Goal: Feedback & Contribution: Submit feedback/report problem

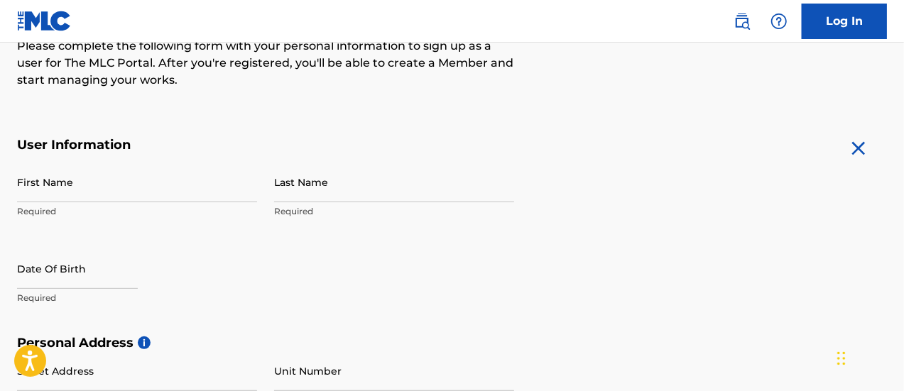
scroll to position [227, 0]
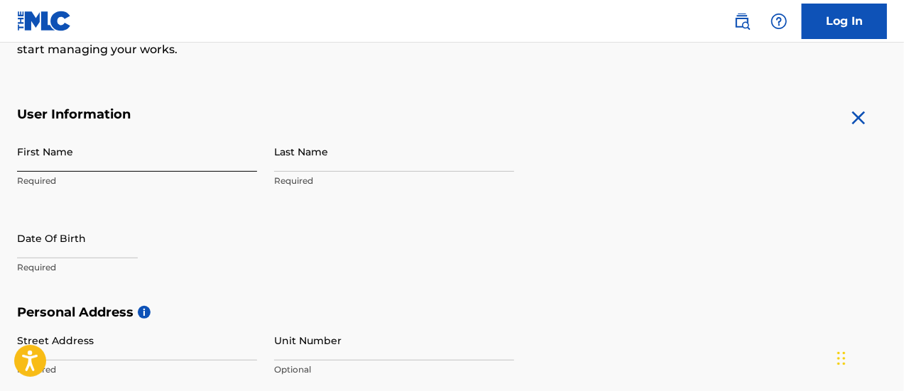
click at [60, 163] on input "First Name" at bounding box center [137, 151] width 240 height 40
click at [100, 155] on input "First Name" at bounding box center [137, 151] width 240 height 40
type input "Atlas"
type input "Vanderhauser"
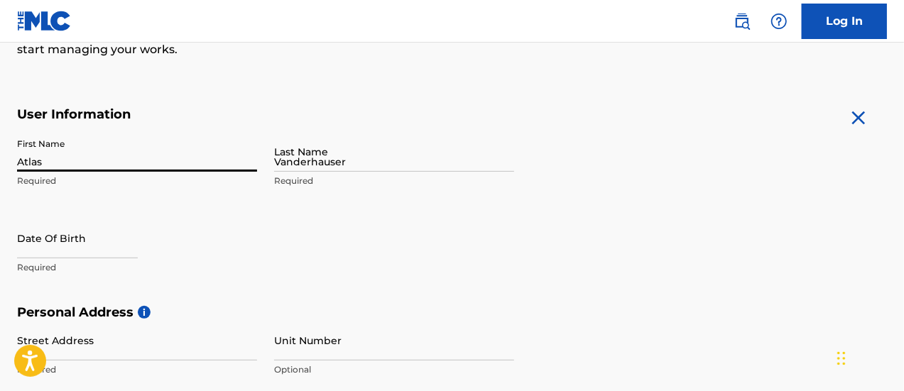
type input "2999 Park Lane Central Amelia's Ward"
type input "McKenzie, Linden"
type input "Linden"
type input "Guyana"
type input "667"
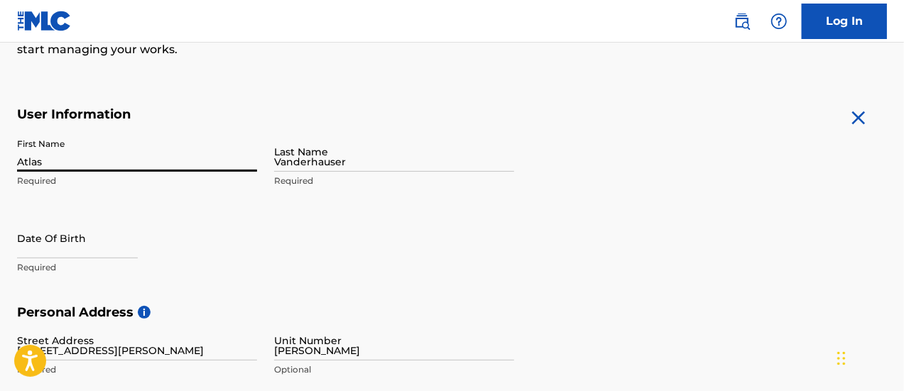
type input "0403"
type input "[EMAIL_ADDRESS][DOMAIN_NAME]"
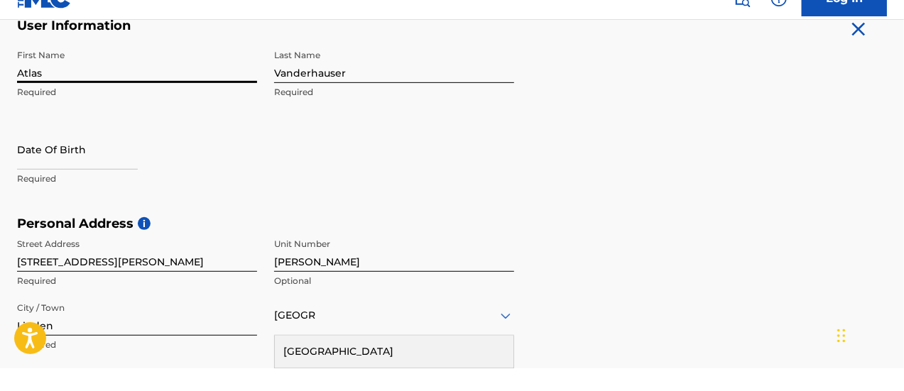
click at [642, 161] on form "User Information First Name Atlas Required Last Name Vanderhauser Required Date…" at bounding box center [452, 355] width 870 height 630
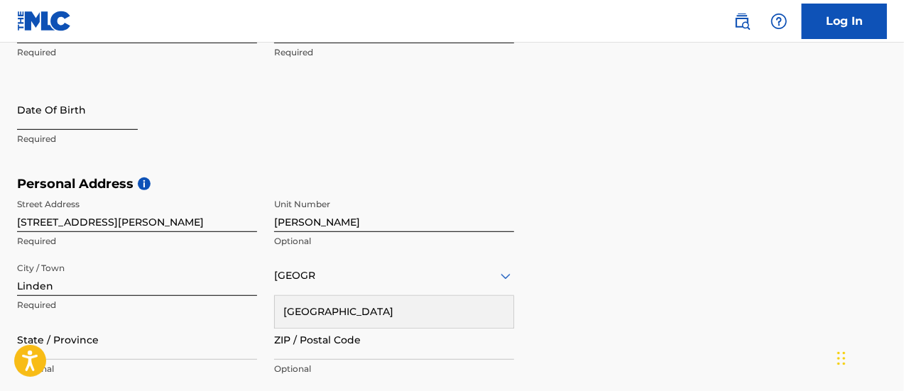
scroll to position [359, 0]
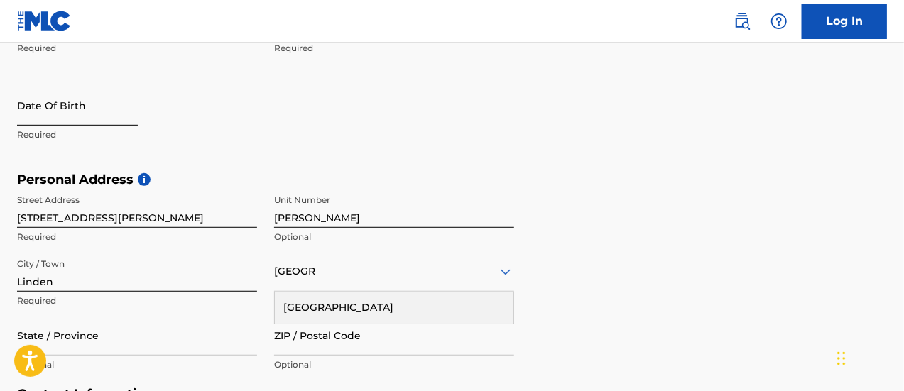
click at [36, 124] on input "text" at bounding box center [77, 105] width 121 height 40
select select "8"
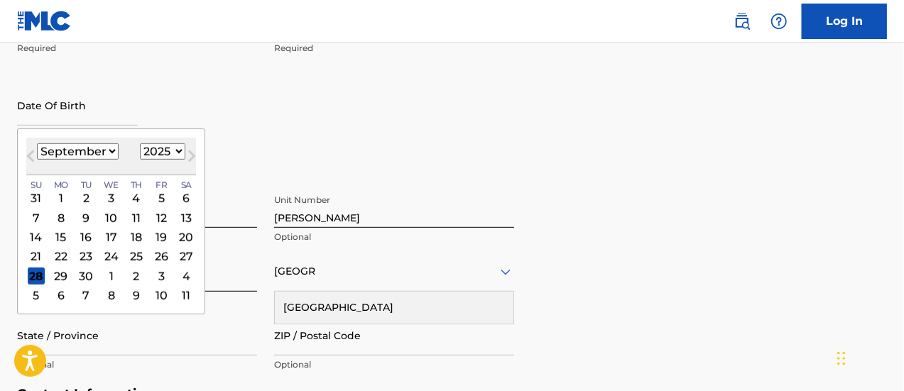
click at [156, 151] on select "1899 1900 1901 1902 1903 1904 1905 1906 1907 1908 1909 1910 1911 1912 1913 1914…" at bounding box center [162, 151] width 45 height 16
select select "1991"
click at [140, 143] on select "1899 1900 1901 1902 1903 1904 1905 1906 1907 1908 1909 1910 1911 1912 1913 1914…" at bounding box center [162, 151] width 45 height 16
click at [94, 149] on select "January February March April May June July August September October November De…" at bounding box center [78, 151] width 82 height 16
select select "10"
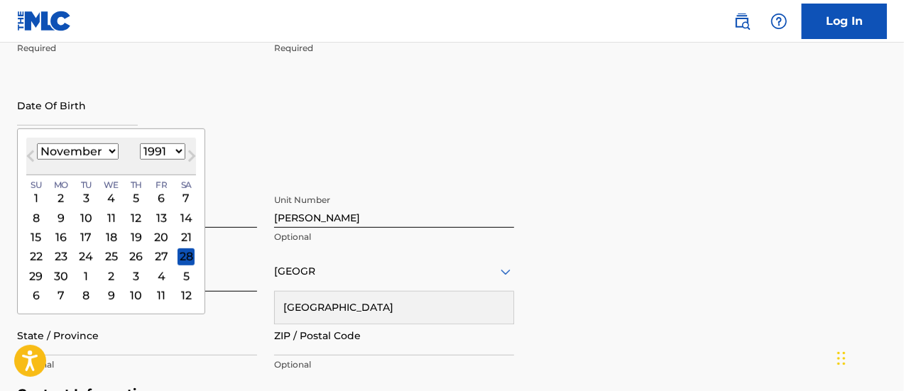
click at [37, 143] on select "January February March April May June July August September October November De…" at bounding box center [78, 151] width 82 height 16
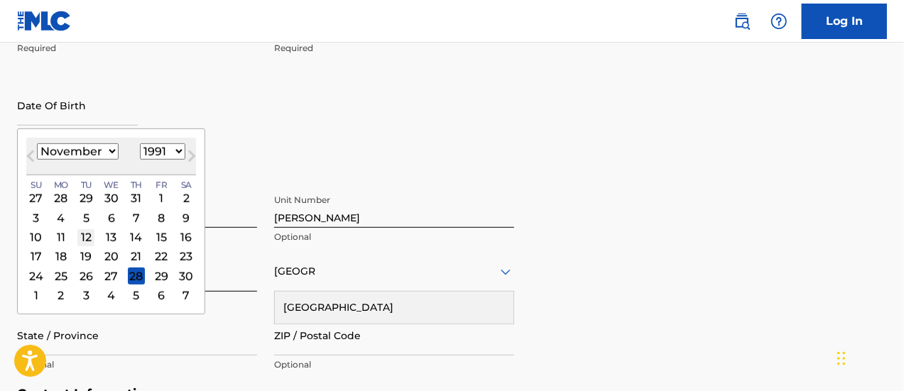
click at [83, 235] on div "12" at bounding box center [85, 237] width 17 height 17
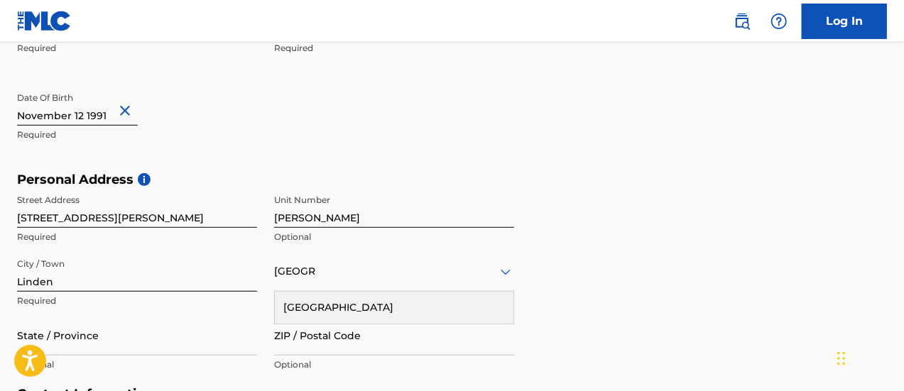
click at [614, 221] on div "Personal Address i Street Address 2999 Park Lane Central Amelia's Ward Required…" at bounding box center [452, 279] width 870 height 215
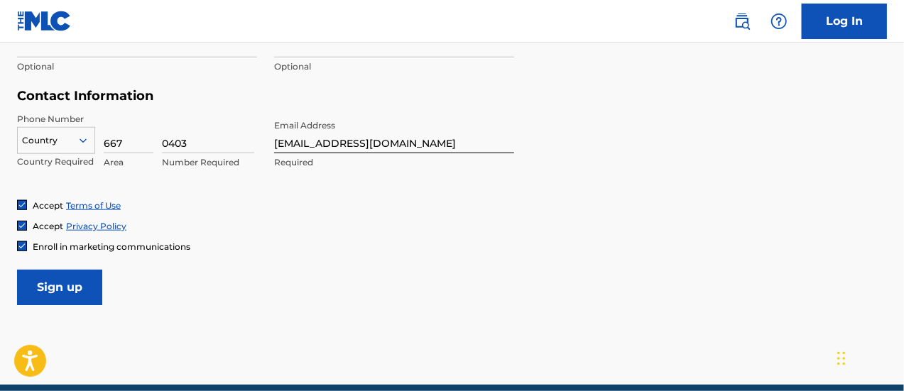
scroll to position [659, 0]
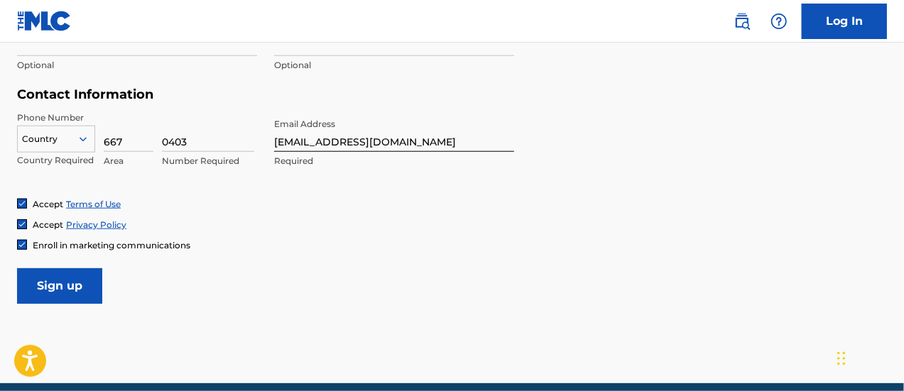
click at [18, 243] on img at bounding box center [22, 245] width 9 height 9
click at [62, 285] on input "Sign up" at bounding box center [59, 286] width 85 height 36
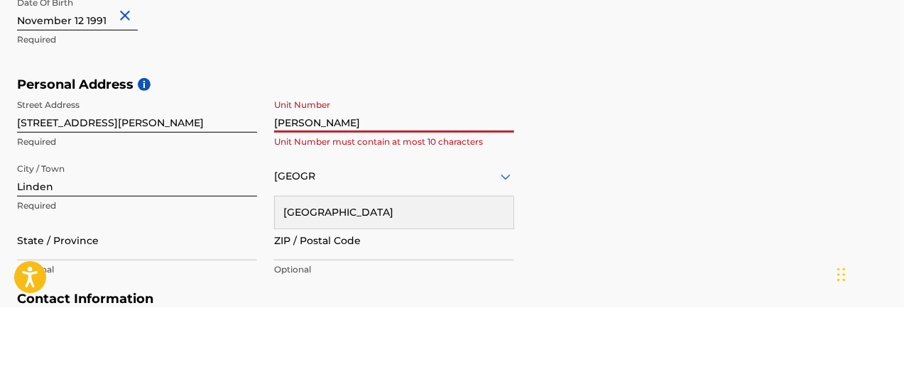
scroll to position [371, 0]
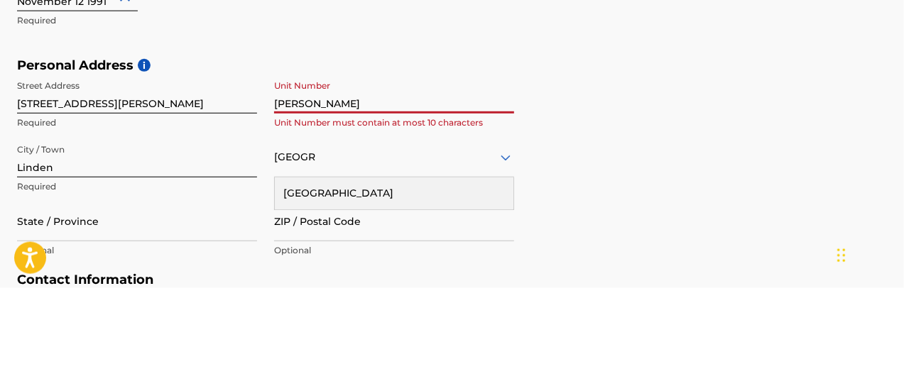
drag, startPoint x: 376, startPoint y: 210, endPoint x: 169, endPoint y: 214, distance: 206.7
click at [169, 214] on div "Street Address 2999 Park Lane Central Amelia's Ward Required Unit Number McKenz…" at bounding box center [265, 272] width 497 height 192
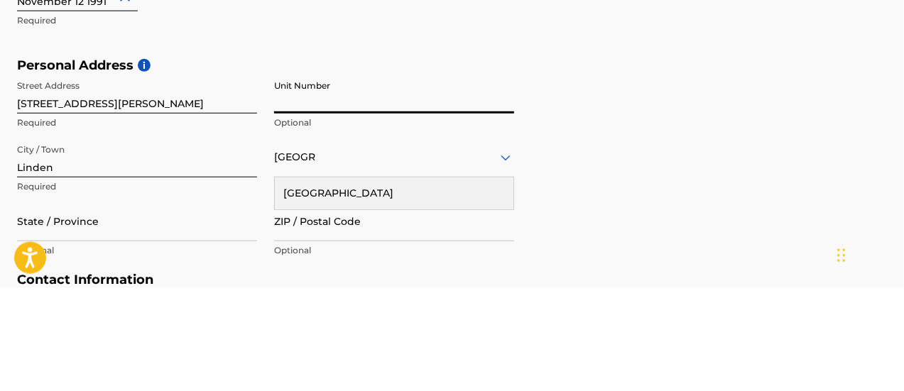
click at [461, 135] on div "First Name Atlas Required Last Name Vanderhauser Required Date Of Birth Required" at bounding box center [265, 73] width 497 height 173
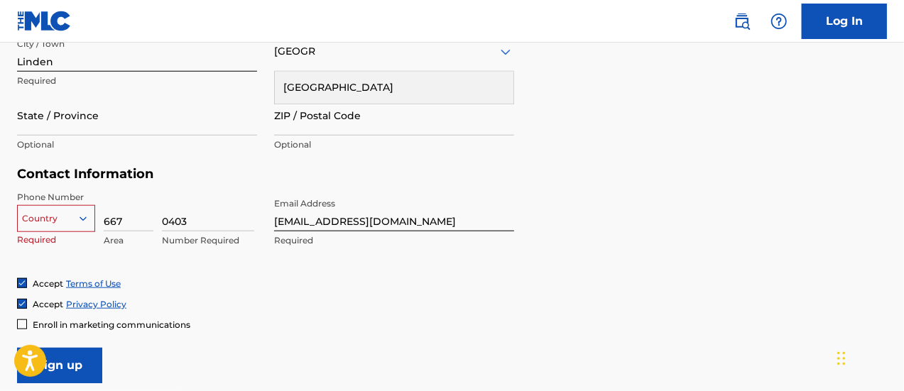
scroll to position [719, 0]
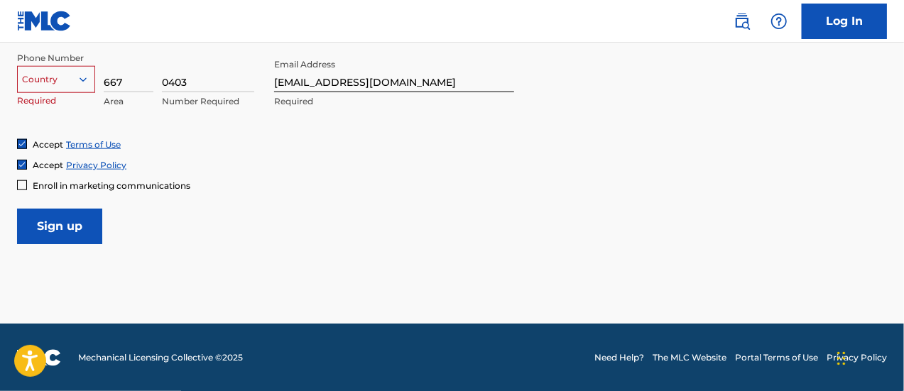
click at [54, 81] on div at bounding box center [56, 80] width 77 height 16
type input "G"
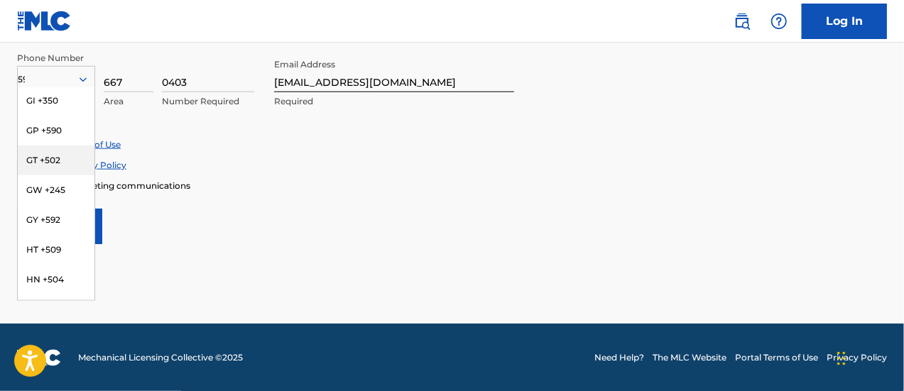
scroll to position [91, 0]
type input "592"
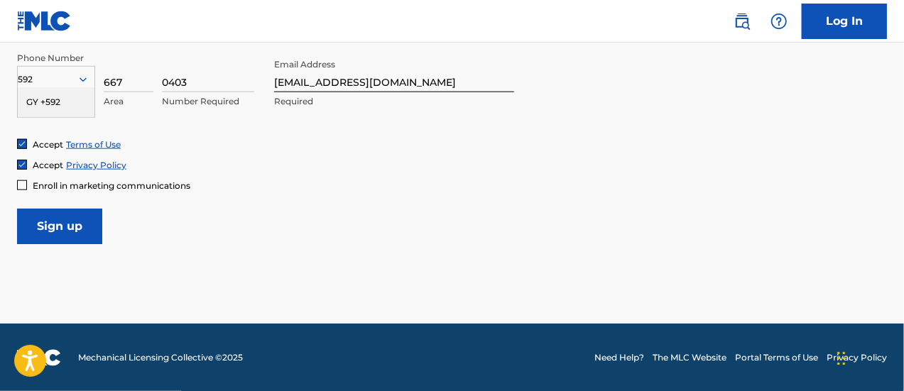
scroll to position [0, 0]
click at [26, 103] on div "GY +592" at bounding box center [56, 102] width 77 height 30
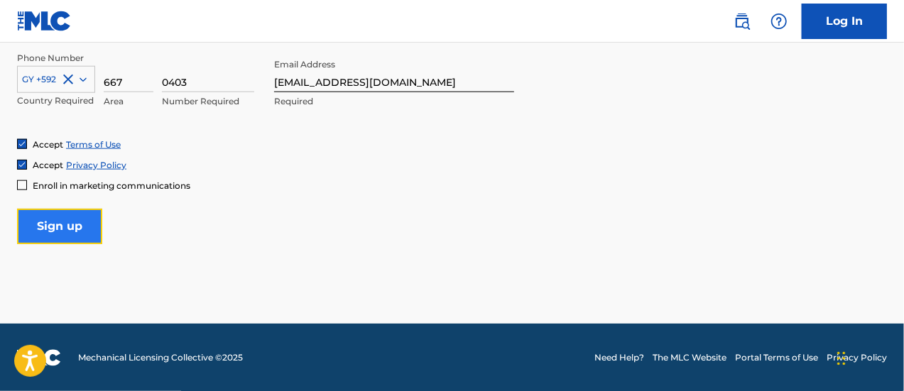
click at [70, 231] on input "Sign up" at bounding box center [59, 227] width 85 height 36
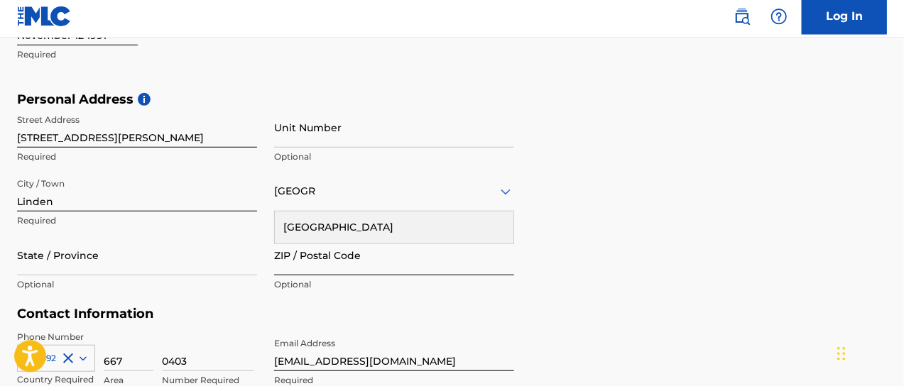
scroll to position [435, 0]
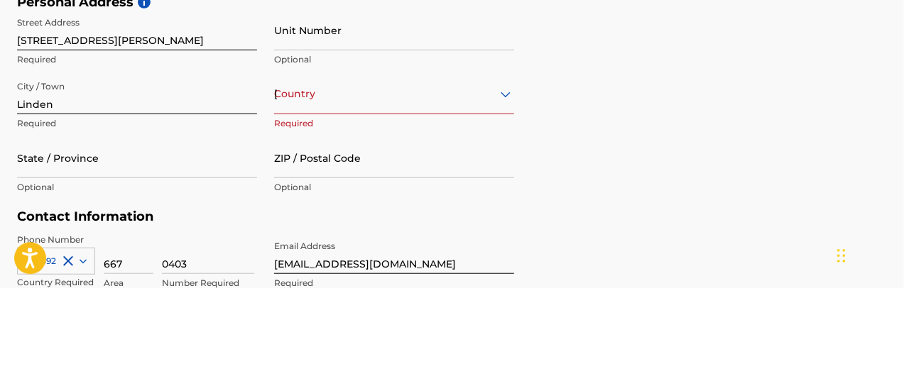
click at [841, 219] on div "Personal Address i Street Address 2999 Park Lane Central Amelia's Ward Required…" at bounding box center [452, 204] width 870 height 215
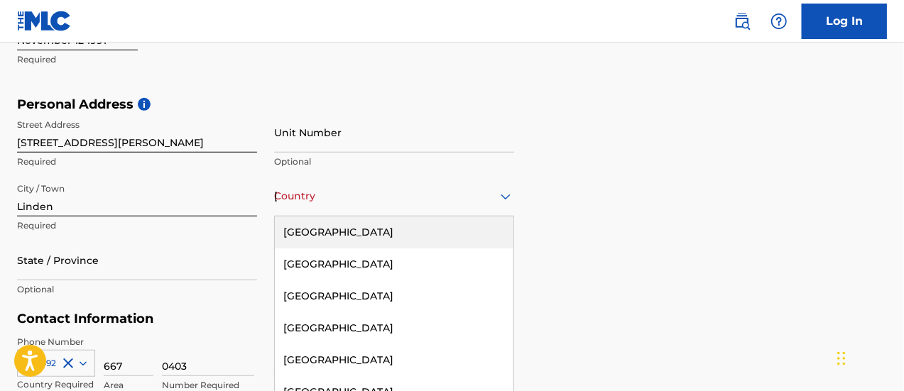
click at [350, 203] on div "223 results available. Use Up and Down to choose options, press Enter to select…" at bounding box center [394, 196] width 240 height 40
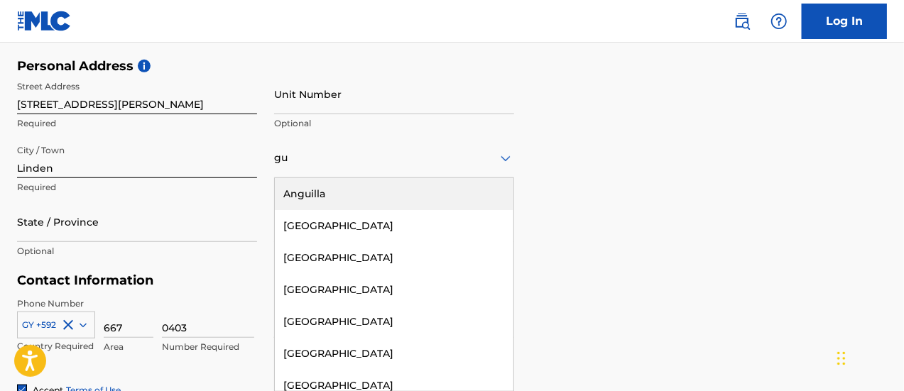
type input "guy"
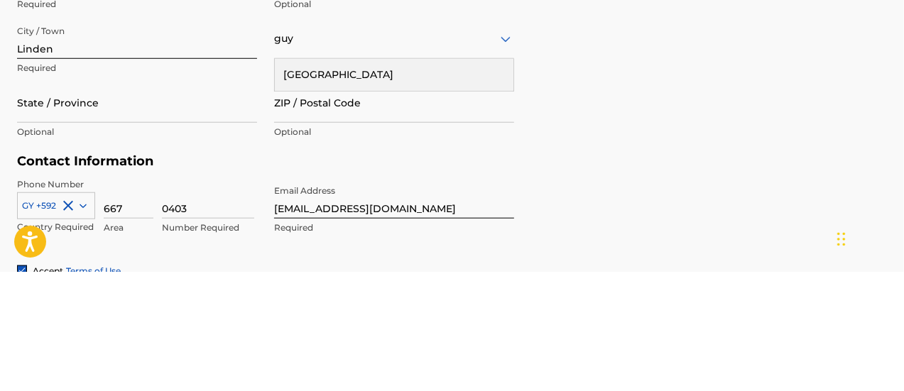
click at [293, 190] on div "Guyana" at bounding box center [394, 194] width 239 height 32
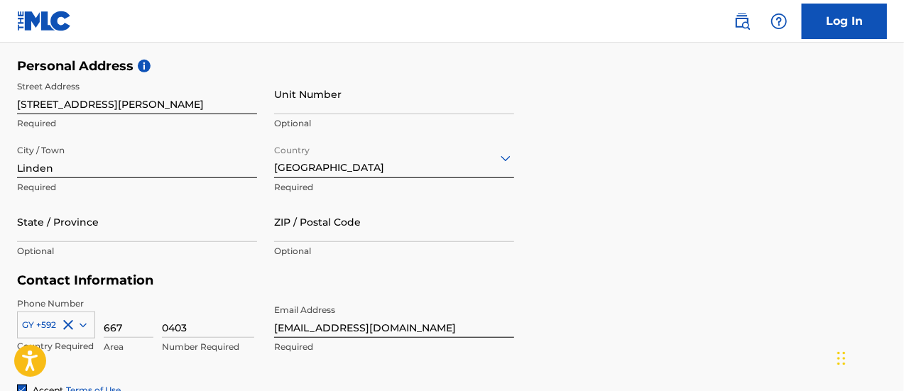
click at [573, 127] on div "Personal Address i Street Address 2999 Park Lane Central Amelia's Ward Required…" at bounding box center [452, 165] width 870 height 215
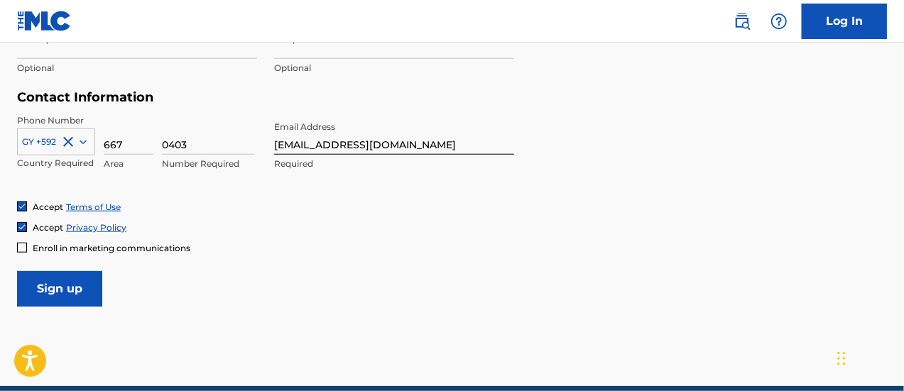
scroll to position [719, 0]
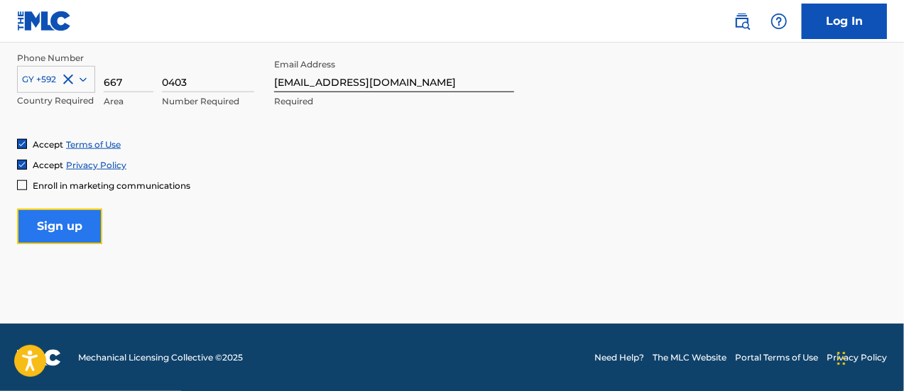
click at [45, 230] on input "Sign up" at bounding box center [59, 227] width 85 height 36
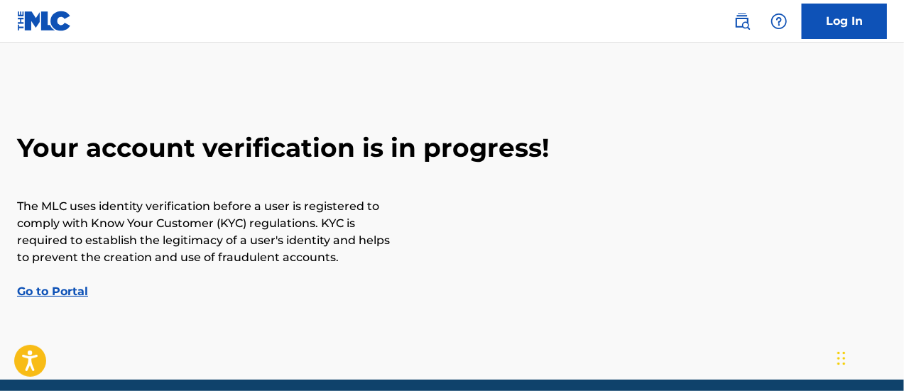
scroll to position [15, 0]
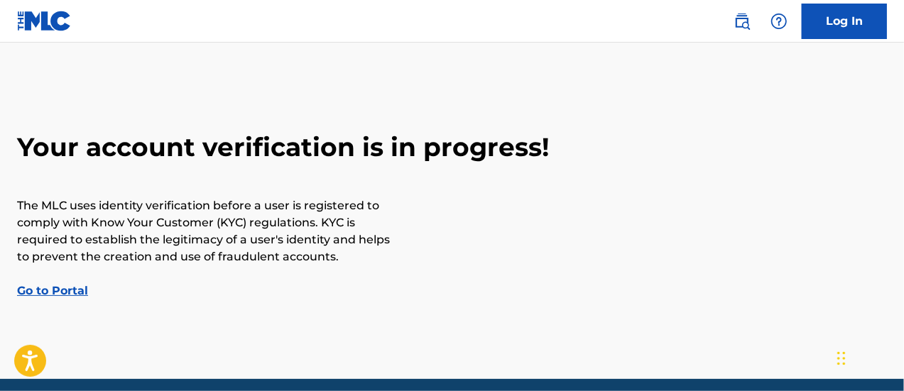
click at [53, 290] on link "Go to Portal" at bounding box center [52, 290] width 71 height 13
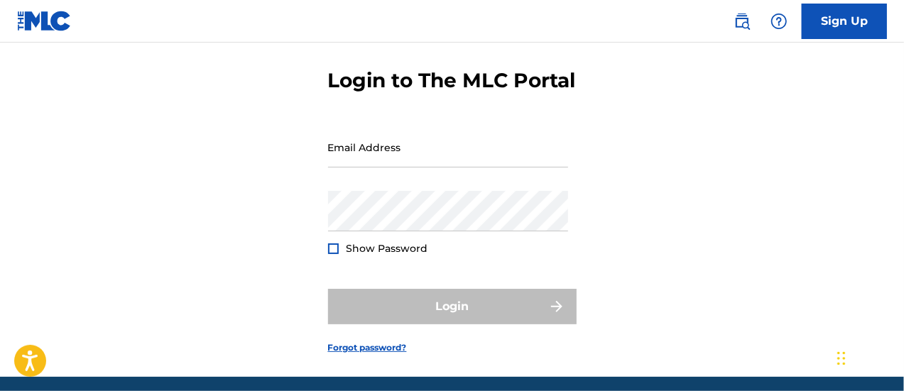
scroll to position [31, 0]
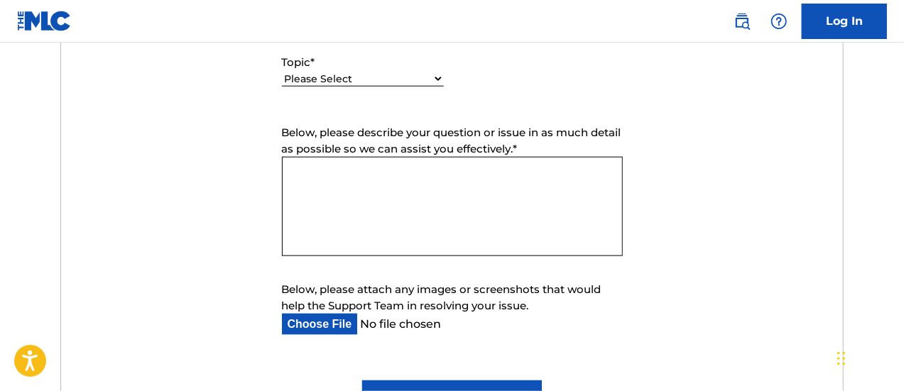
scroll to position [728, 0]
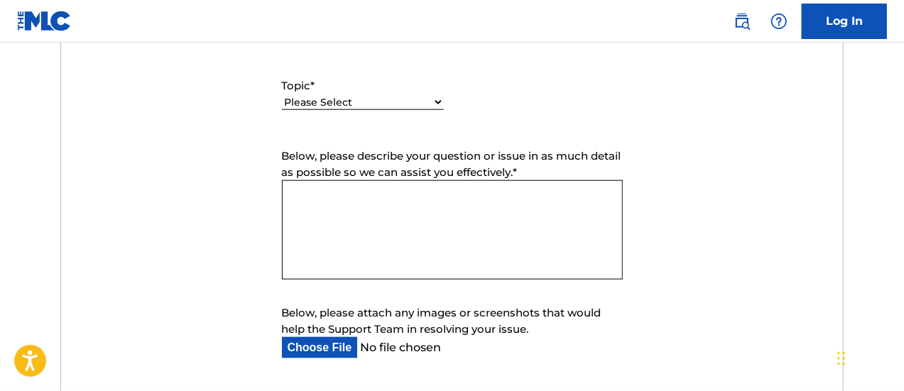
click at [369, 98] on select "Please Select I need help with my account I need help with managing my catalog …" at bounding box center [363, 102] width 162 height 15
click at [329, 98] on select "Please Select I need help with my account I need help with managing my catalog …" at bounding box center [363, 102] width 162 height 15
select select "I need help with my account"
click at [282, 95] on select "Please Select I need help with my account I need help with managing my catalog …" at bounding box center [363, 102] width 162 height 15
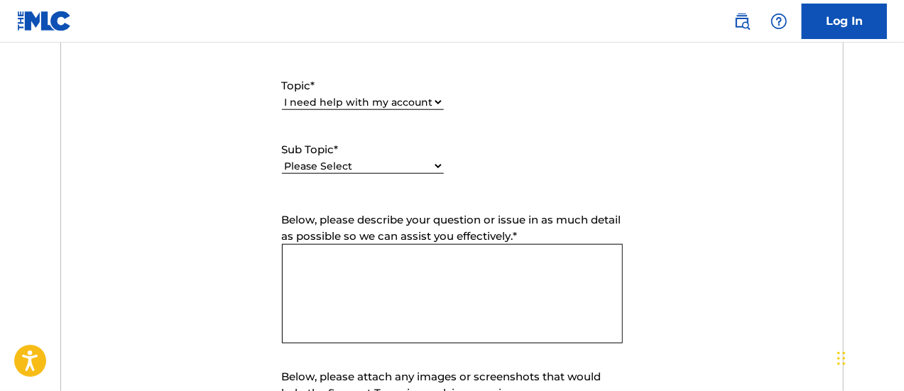
click at [354, 158] on div "Please Select I need help with my user account I can't log in to my user accoun…" at bounding box center [363, 174] width 162 height 32
click at [354, 165] on select "Please Select I need help with my user account I can't log in to my user accoun…" at bounding box center [363, 166] width 162 height 15
select select "I was not verified as a user"
click at [282, 159] on select "Please Select I need help with my user account I can't log in to my user accoun…" at bounding box center [363, 166] width 162 height 15
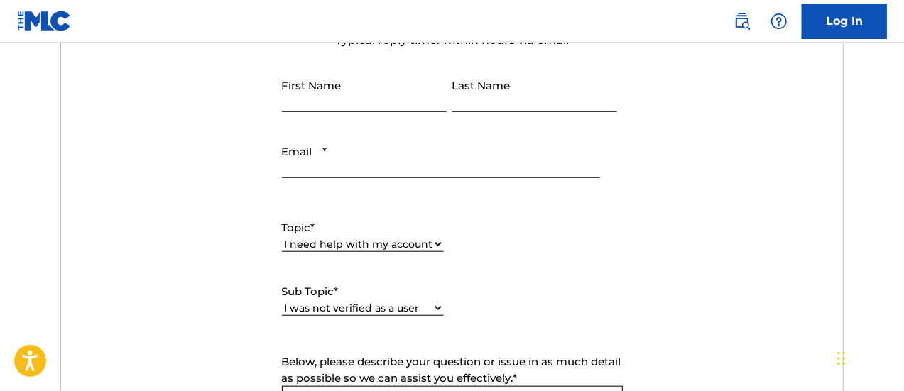
scroll to position [583, 0]
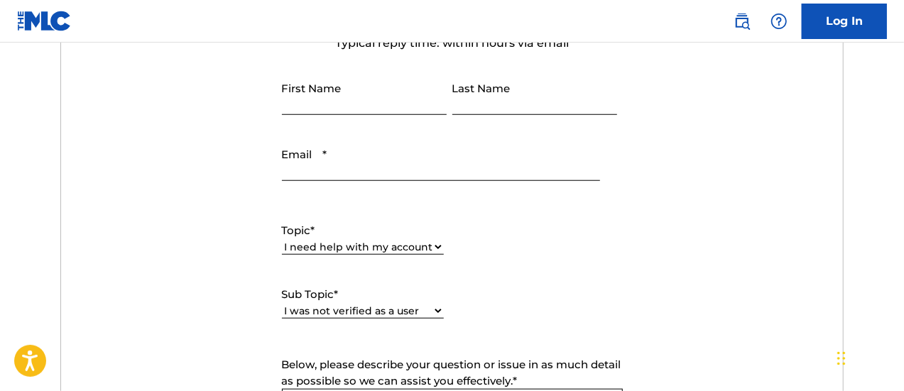
click at [323, 110] on input "First Name" at bounding box center [364, 95] width 165 height 40
click at [523, 90] on input "Last Name" at bounding box center [534, 95] width 165 height 40
type input "Vanderhauser"
type input "Atlas"
type input "[EMAIL_ADDRESS][DOMAIN_NAME]"
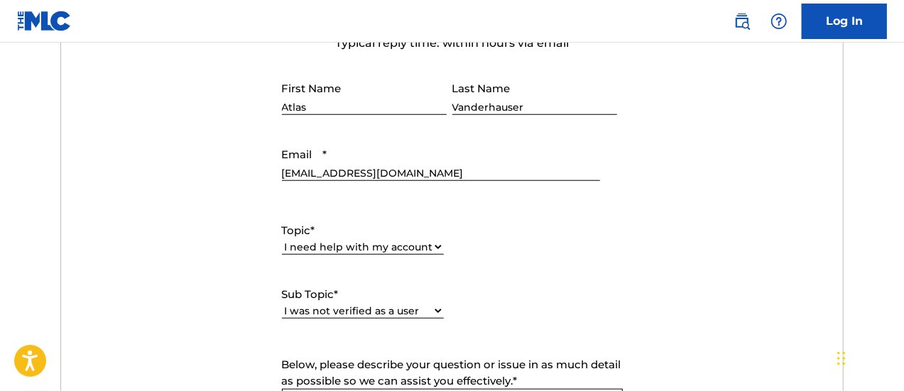
click at [687, 139] on form "Submit a request Typical reply time: within hours via email First Name Atlas La…" at bounding box center [452, 320] width 782 height 658
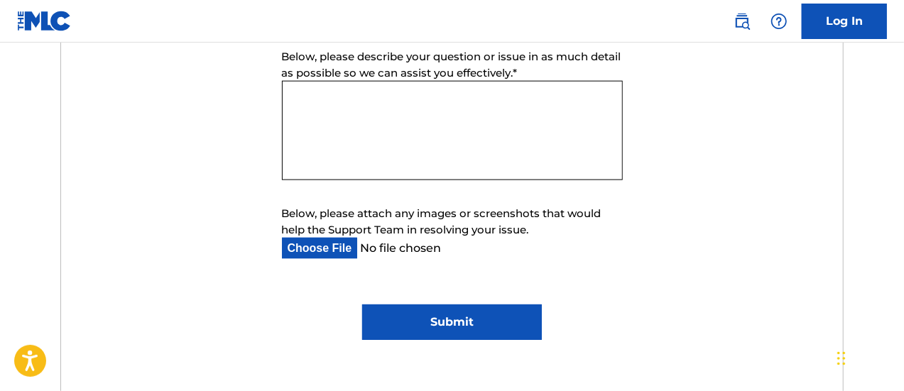
scroll to position [893, 0]
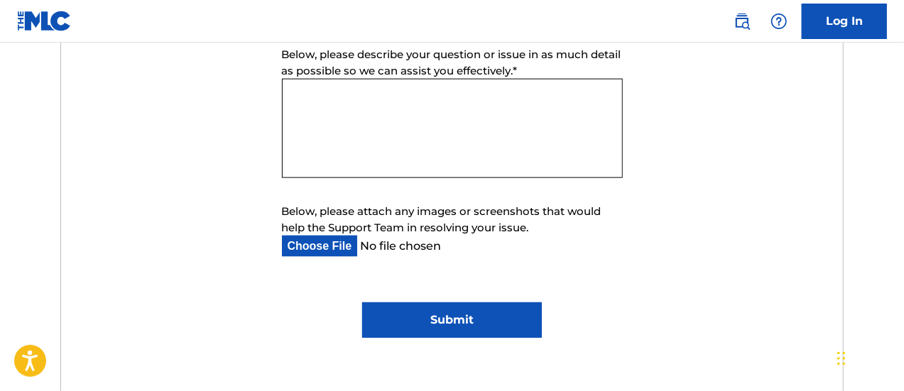
click at [381, 149] on textarea "Below, please describe your question or issue in as much detail as possible so …" at bounding box center [452, 128] width 341 height 99
paste textarea "Your identity verification could not be completed either because the documentat…"
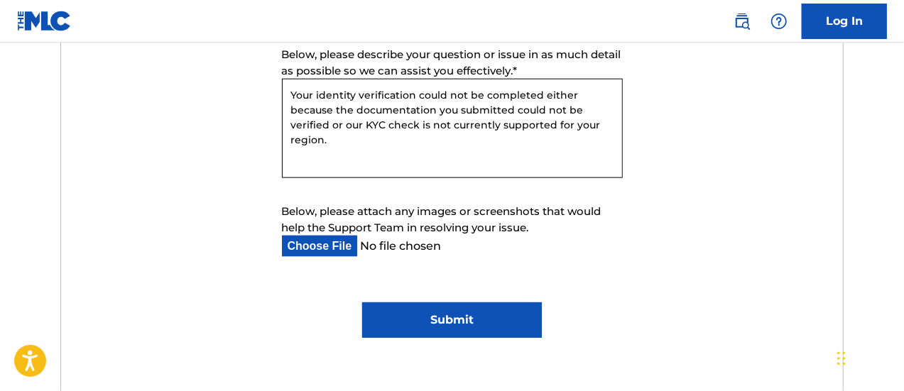
click at [288, 90] on textarea "Your identity verification could not be completed either because the documentat…" at bounding box center [452, 128] width 341 height 99
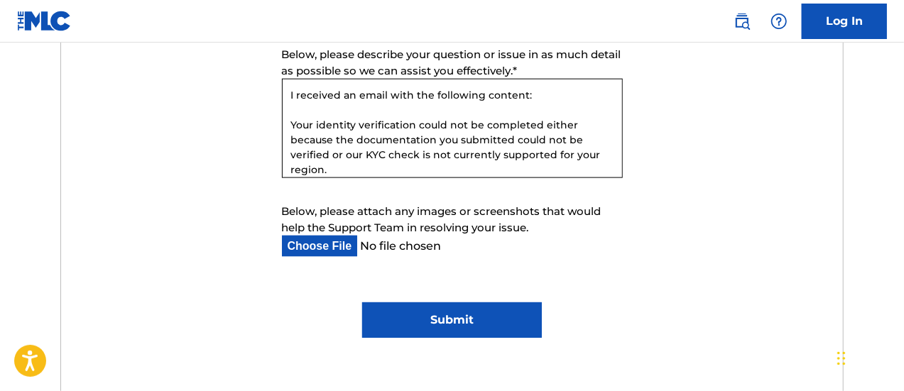
click at [741, 131] on form "Submit a request Typical reply time: within hours via email First Name Atlas La…" at bounding box center [452, 9] width 782 height 658
click at [365, 167] on textarea "I received an email with the following content: Your identity verification coul…" at bounding box center [452, 128] width 341 height 99
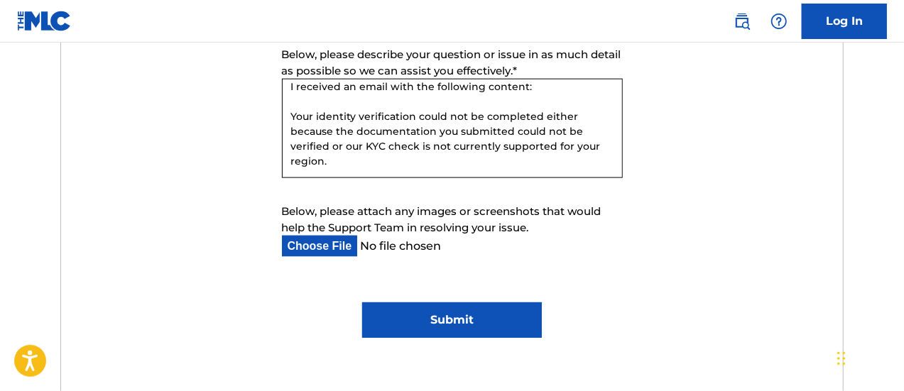
scroll to position [28, 0]
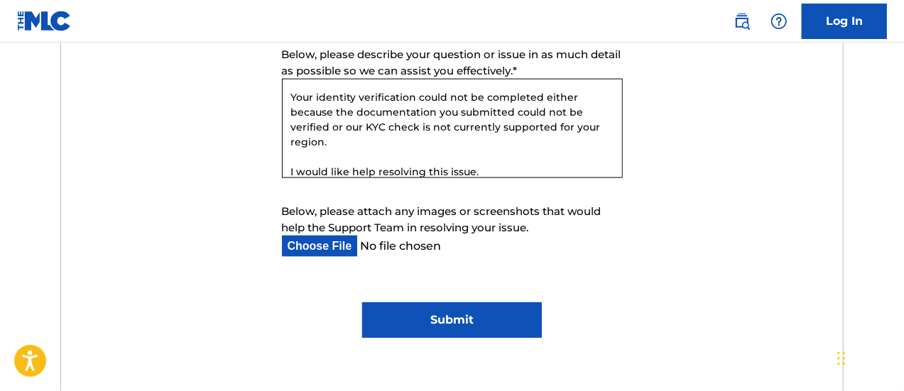
type textarea "I received an email with the following content: Your identity verification coul…"
click at [756, 152] on form "Submit a request Typical reply time: within hours via email First Name Atlas La…" at bounding box center [452, 9] width 782 height 658
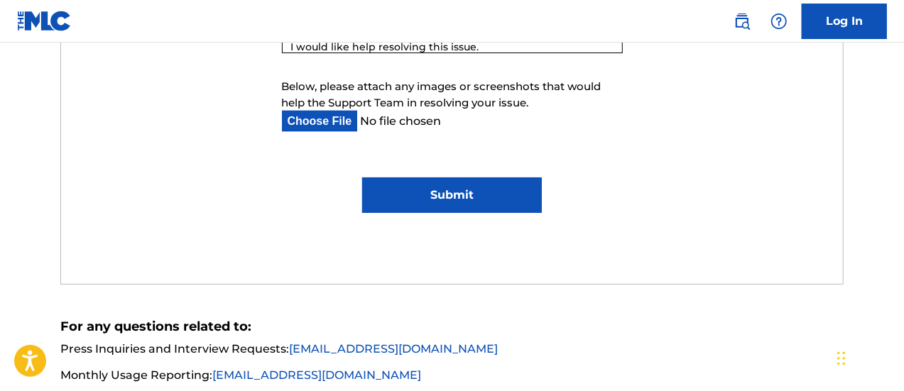
scroll to position [1003, 0]
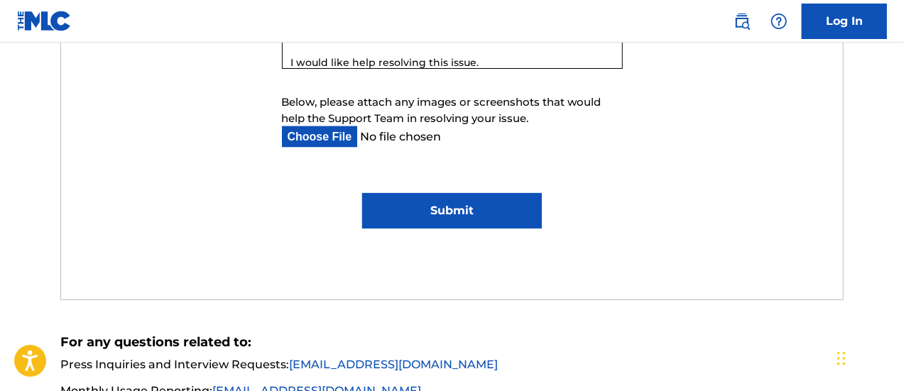
click at [339, 138] on input "Below, please attach any images or screenshots that would help the Support Team…" at bounding box center [441, 136] width 318 height 21
type input "C:\fakepath\Screenshot [DATE] 10.29.29 AM.png"
click at [452, 211] on input "Submit" at bounding box center [452, 211] width 180 height 36
